Goal: Task Accomplishment & Management: Manage account settings

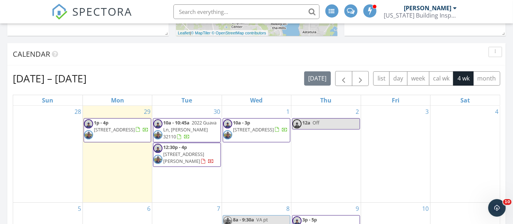
scroll to position [325, 0]
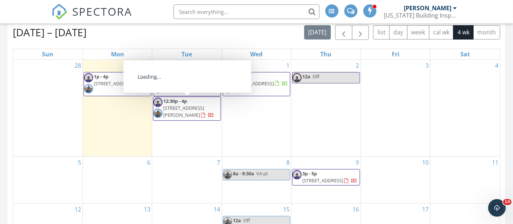
click at [195, 108] on span "[STREET_ADDRESS][PERSON_NAME]" at bounding box center [183, 112] width 41 height 14
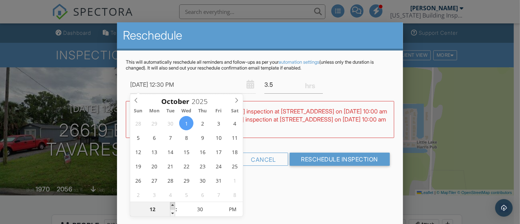
type input "10/01/2025 1:30 PM"
type input "01"
click at [172, 205] on span at bounding box center [172, 205] width 5 height 7
type input "10/01/2025 2:30 PM"
type input "02"
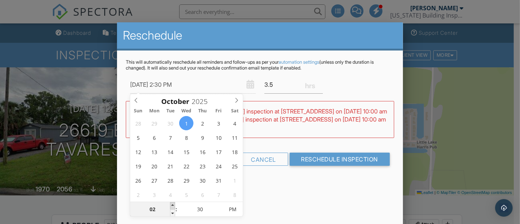
click at [172, 205] on span at bounding box center [172, 205] width 5 height 7
type input "10/01/2025 3:30 PM"
type input "03"
click at [172, 205] on span at bounding box center [172, 205] width 5 height 7
type input "10/01/2025 4:30 PM"
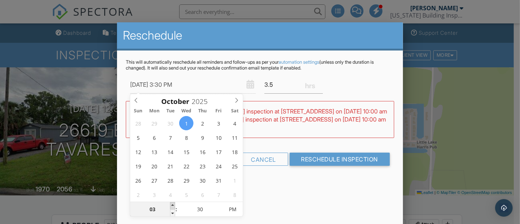
type input "04"
click at [172, 205] on span at bounding box center [172, 205] width 5 height 7
type input "10/01/2025 5:30 PM"
type input "05"
click at [172, 205] on span at bounding box center [172, 205] width 5 height 7
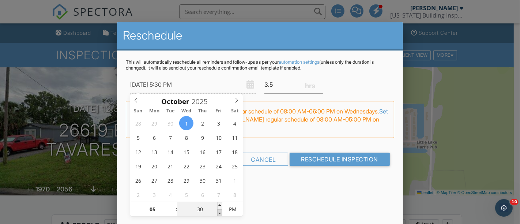
type input "10/01/2025 5:25 PM"
type input "25"
click at [218, 213] on span at bounding box center [219, 212] width 5 height 7
type input "10/01/2025 5:20 PM"
type input "20"
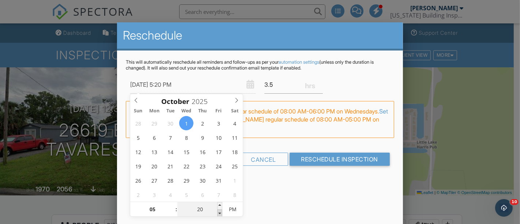
click at [218, 213] on span at bounding box center [219, 212] width 5 height 7
type input "10/01/2025 5:15 PM"
type input "15"
click at [218, 213] on span at bounding box center [219, 212] width 5 height 7
type input "10/01/2025 5:10 PM"
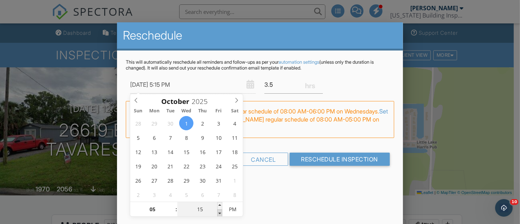
type input "10"
click at [218, 213] on span at bounding box center [219, 212] width 5 height 7
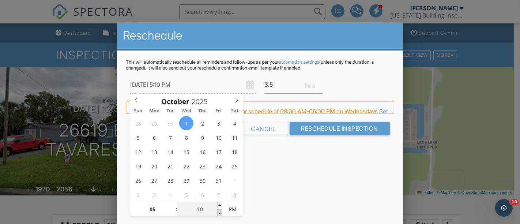
type input "10/01/2025 5:05 PM"
type input "05"
click at [218, 213] on span at bounding box center [219, 212] width 5 height 7
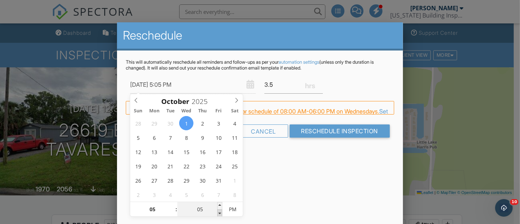
type input "10/01/2025 5:00 PM"
type input "00"
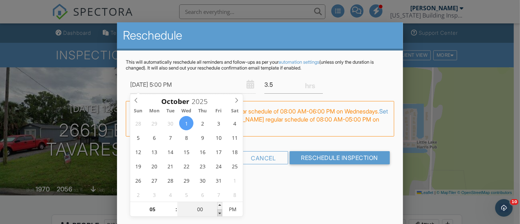
click at [218, 213] on span at bounding box center [219, 212] width 5 height 7
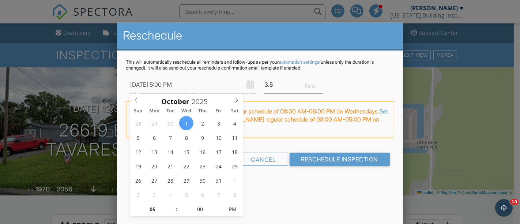
click at [291, 193] on div "Reschedule This will automatically reschedule all reminders and follow-ups as p…" at bounding box center [260, 150] width 286 height 256
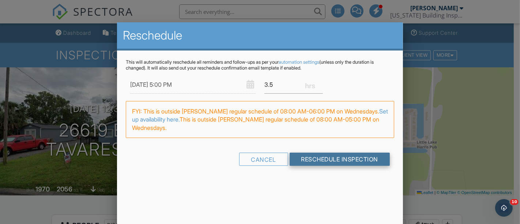
click at [331, 158] on input "Reschedule Inspection" at bounding box center [339, 158] width 101 height 13
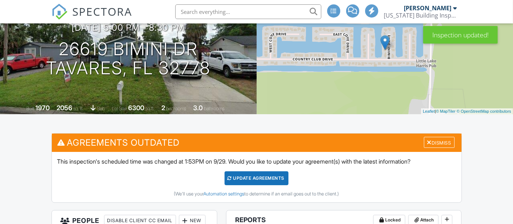
click at [264, 174] on div "Update Agreements" at bounding box center [257, 178] width 64 height 14
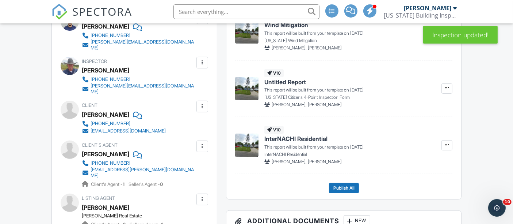
scroll to position [284, 0]
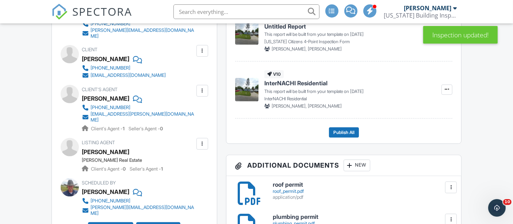
click at [89, 14] on span "SPECTORA" at bounding box center [103, 11] width 60 height 15
